Goal: Transaction & Acquisition: Purchase product/service

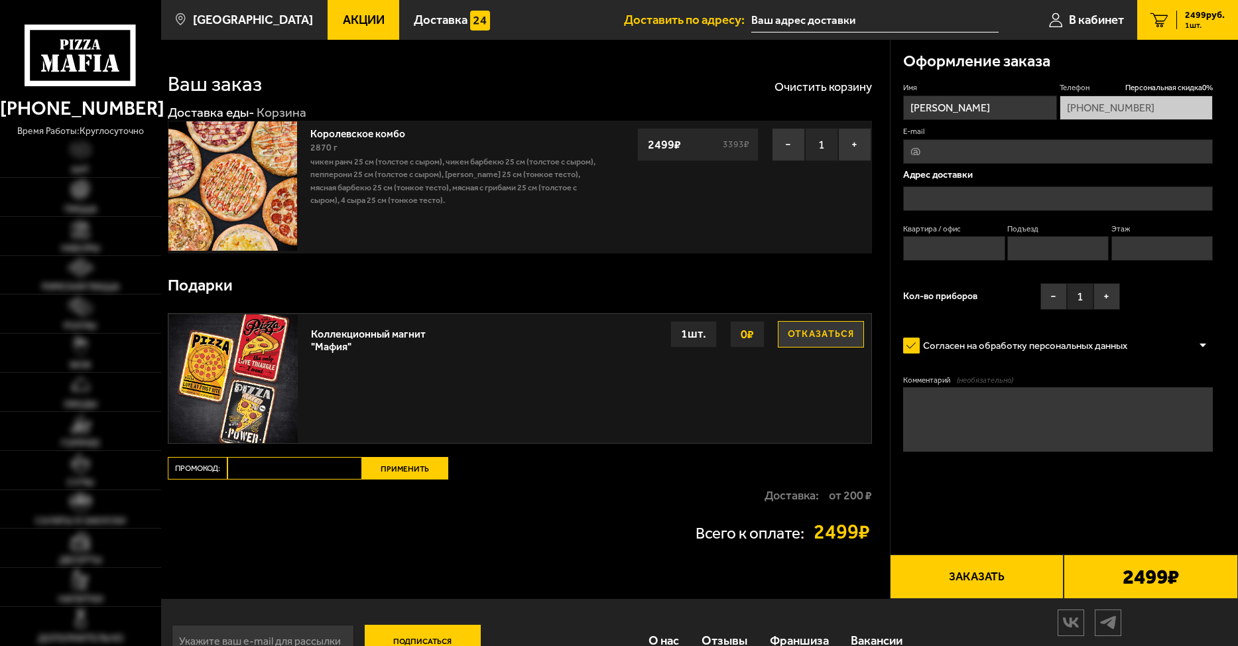
type input "[STREET_ADDRESS]"
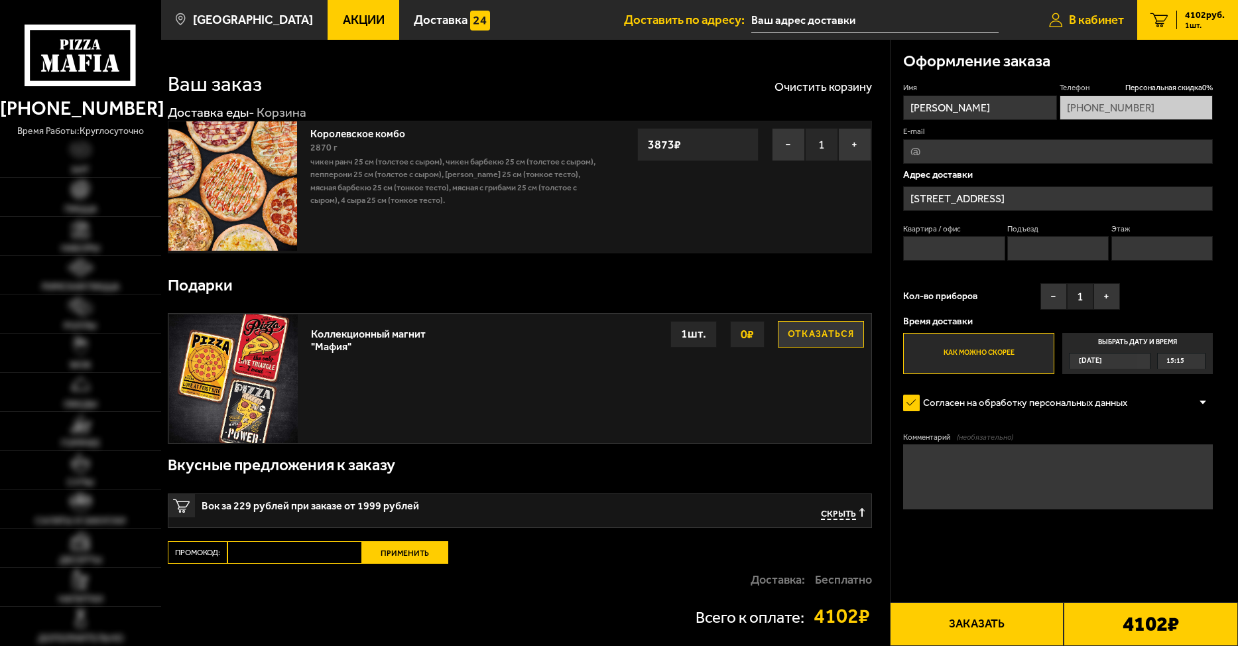
type input "[STREET_ADDRESS]"
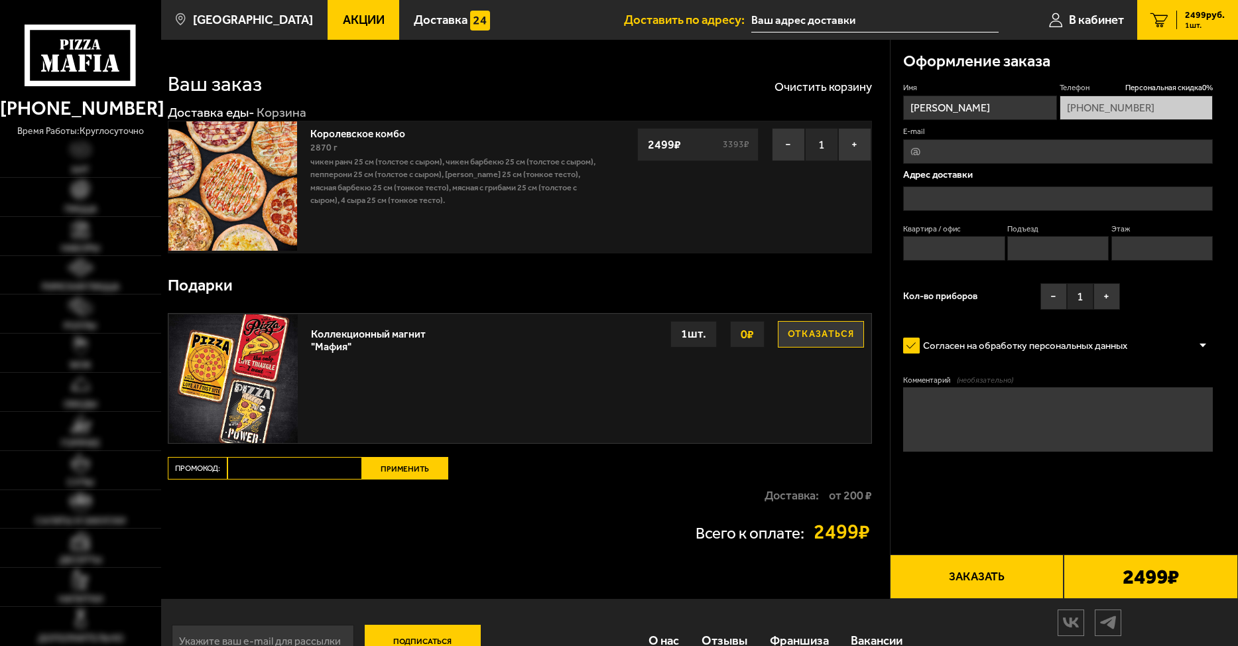
type input "[STREET_ADDRESS]"
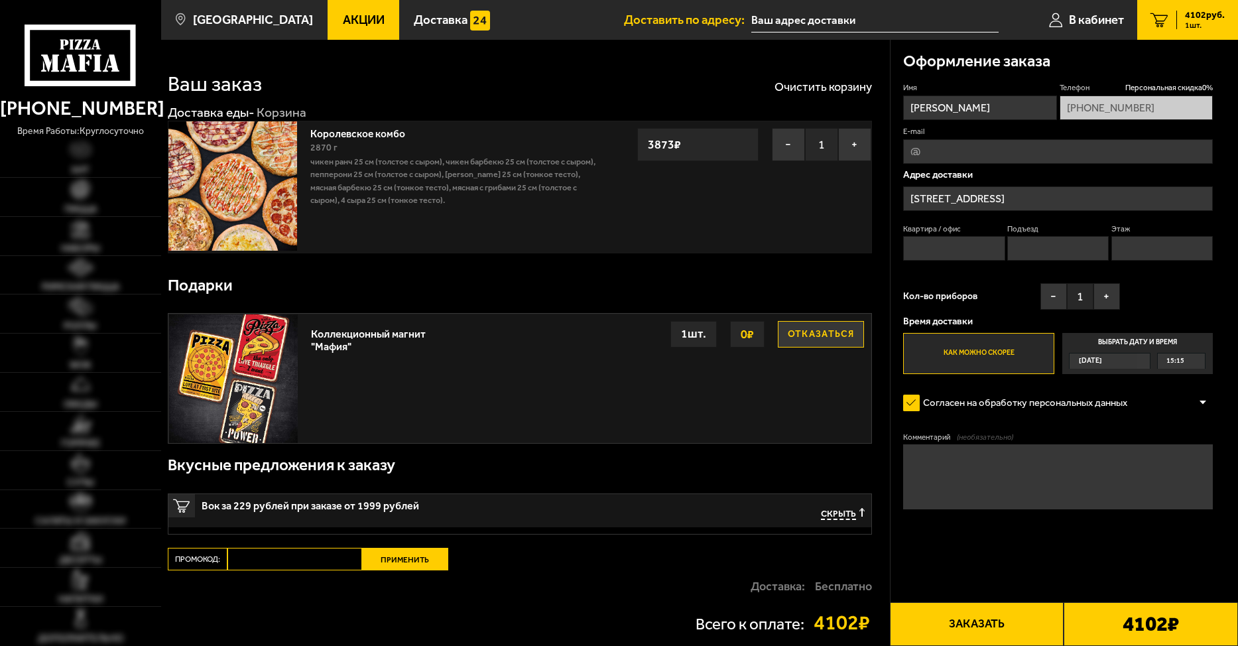
type input "[STREET_ADDRESS]"
